Goal: Task Accomplishment & Management: Manage account settings

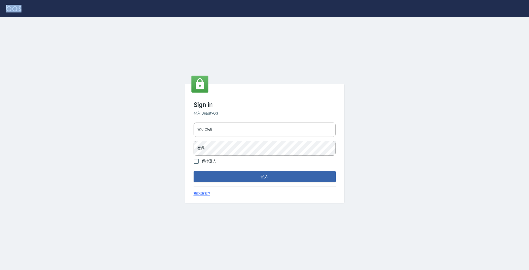
drag, startPoint x: 247, startPoint y: 8, endPoint x: 273, endPoint y: -65, distance: 77.2
click at [273, 0] on html "Sign in 登入 BeautyOS 電話號碼 電話號碼 密碼 密碼 保持登入 登入 忘記密碼?" at bounding box center [264, 135] width 529 height 270
click at [221, 138] on div "電話號碼 電話號碼 密碼 密碼" at bounding box center [264, 138] width 146 height 37
click at [225, 133] on input "電話號碼" at bounding box center [265, 130] width 142 height 14
type input "0955513716"
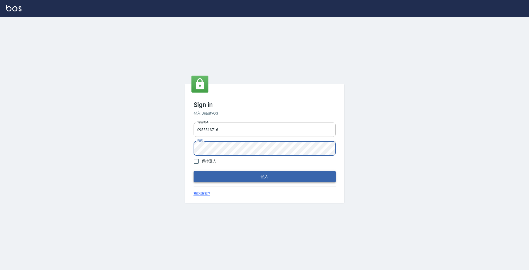
click at [241, 174] on button "登入" at bounding box center [265, 176] width 142 height 11
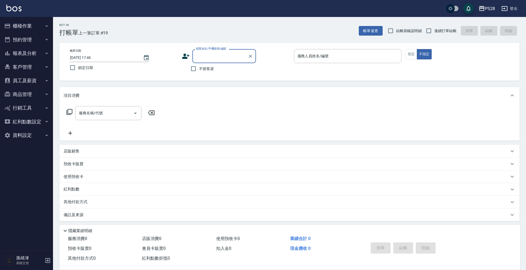
click at [508, 11] on button "登出" at bounding box center [510, 9] width 20 height 10
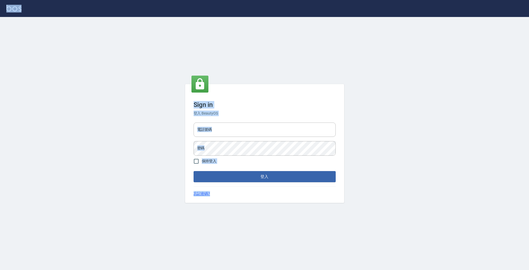
drag, startPoint x: 144, startPoint y: 11, endPoint x: 159, endPoint y: 224, distance: 212.6
click at [158, 234] on div "Sign in 登入 BeautyOS 電話號碼 電話號碼 密碼 密碼 保持登入 登入 忘記密碼?" at bounding box center [264, 135] width 529 height 270
click at [139, 22] on div "Sign in 登入 BeautyOS 電話號碼 電話號碼 密碼 密碼 保持登入 登入 忘記密碼?" at bounding box center [264, 143] width 529 height 253
drag, startPoint x: 272, startPoint y: 0, endPoint x: 282, endPoint y: -38, distance: 38.9
click at [282, 0] on html "Sign in 登入 BeautyOS 電話號碼 電話號碼 密碼 密碼 保持登入 登入 忘記密碼?" at bounding box center [264, 135] width 529 height 270
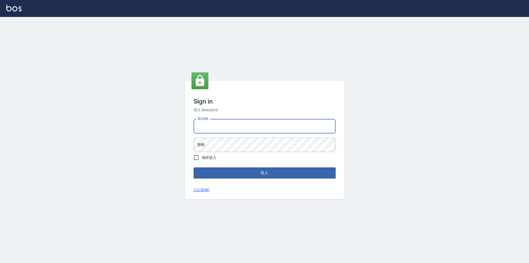
type input "0955513716"
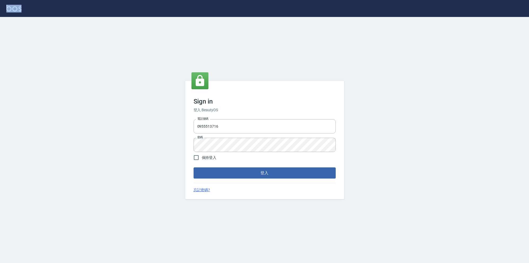
drag, startPoint x: 315, startPoint y: 21, endPoint x: 315, endPoint y: 7, distance: 13.8
click at [315, 7] on div "Sign in 登入 BeautyOS 電話號碼 [PHONE_NUMBER] 電話號碼 密碼 密碼 保持登入 登入 忘記密碼?" at bounding box center [264, 131] width 529 height 263
